Goal: Navigation & Orientation: Find specific page/section

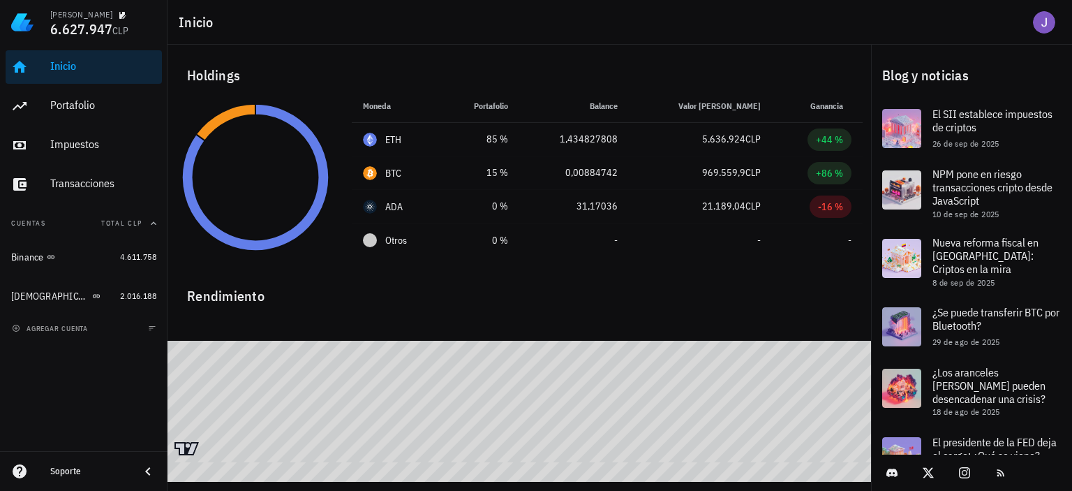
click at [56, 72] on div "Inicio" at bounding box center [103, 65] width 106 height 13
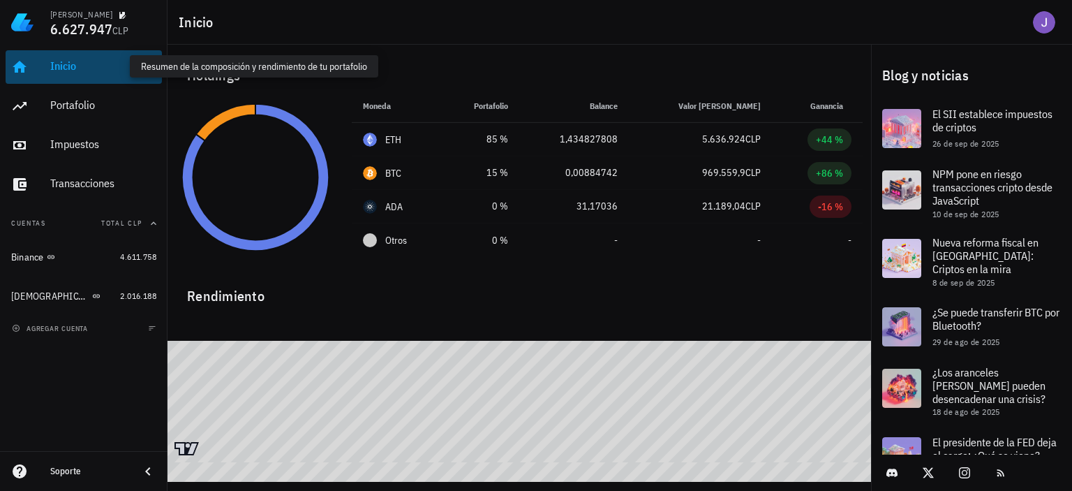
click at [56, 72] on div "Inicio" at bounding box center [103, 65] width 106 height 13
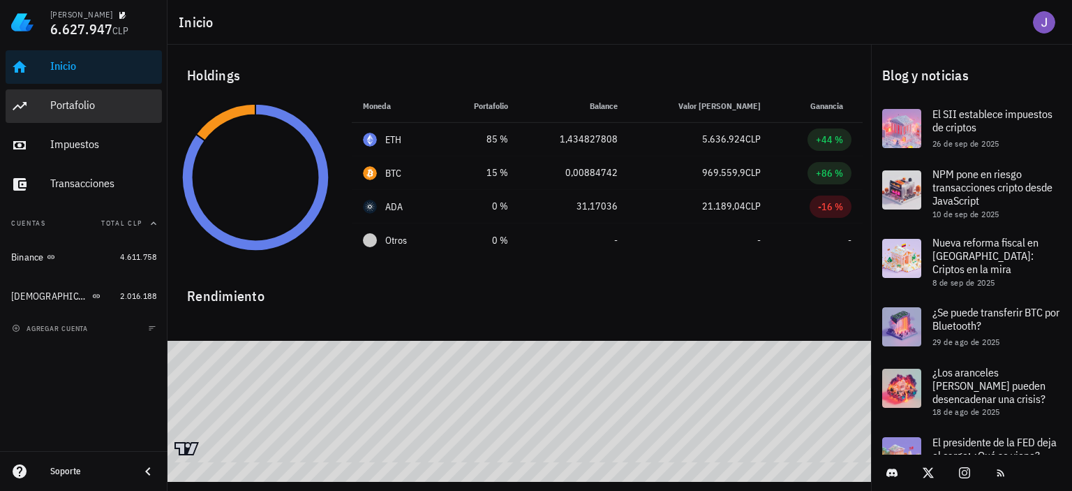
click at [60, 107] on div "Portafolio" at bounding box center [103, 104] width 106 height 13
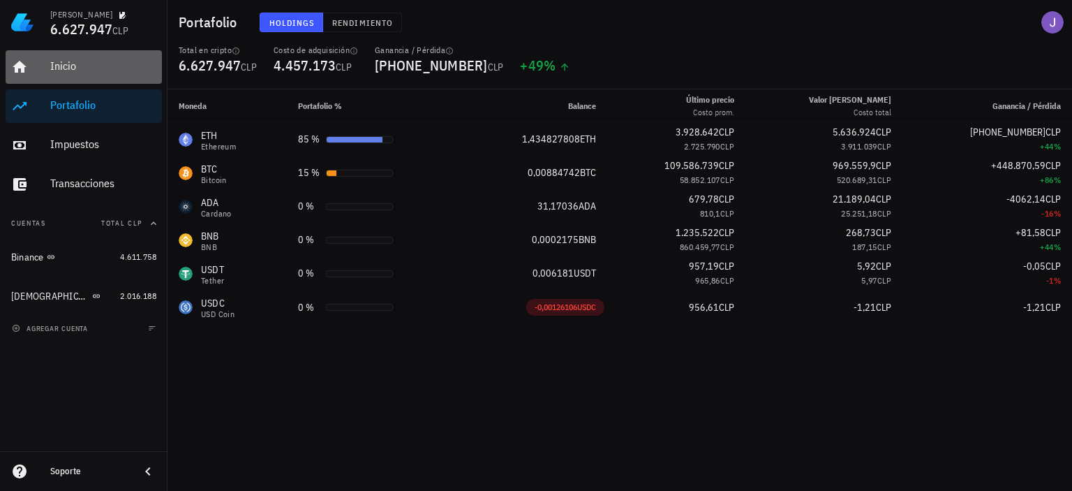
click at [84, 75] on div "Inicio" at bounding box center [103, 66] width 106 height 31
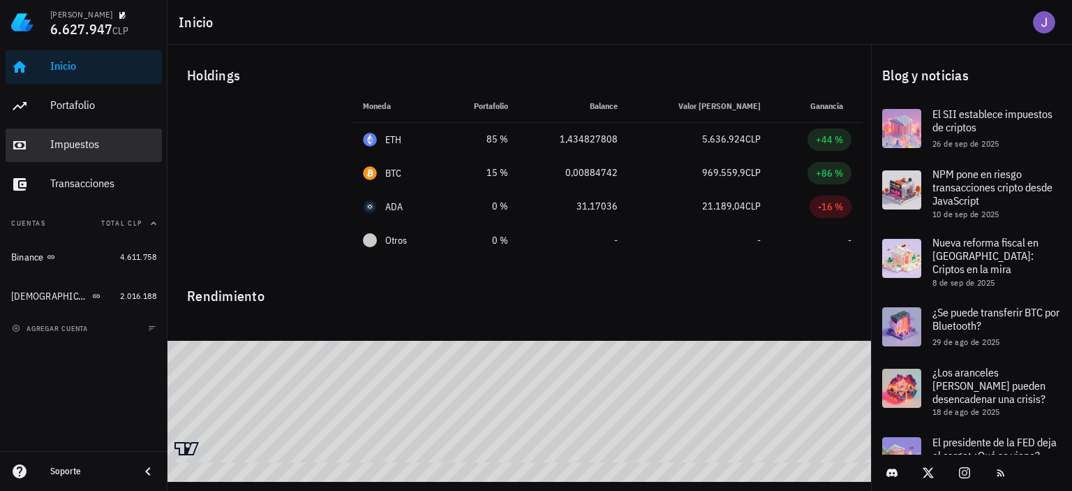
click at [75, 136] on div "Impuestos" at bounding box center [103, 144] width 106 height 31
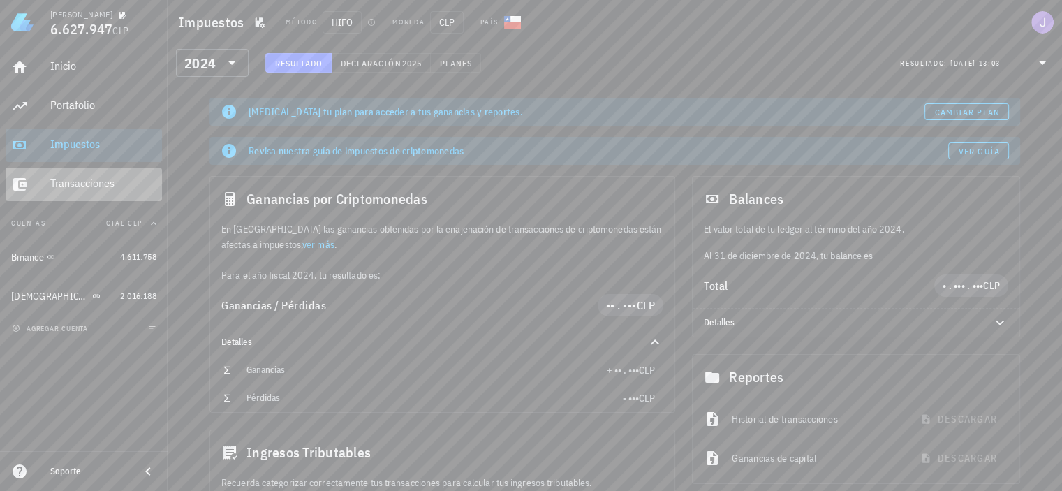
click at [73, 183] on div "Transacciones" at bounding box center [103, 183] width 106 height 13
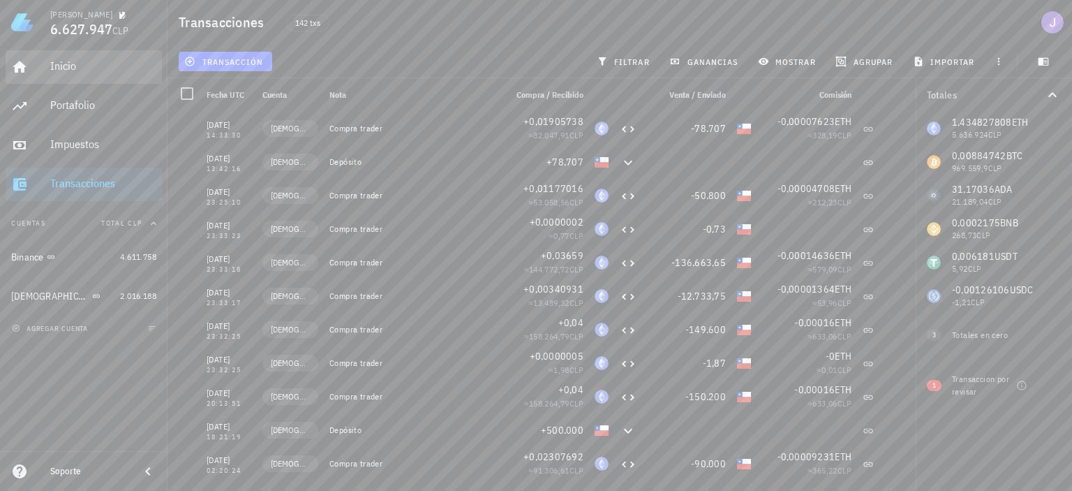
click at [70, 72] on div "Inicio" at bounding box center [103, 65] width 106 height 13
